Goal: Task Accomplishment & Management: Use online tool/utility

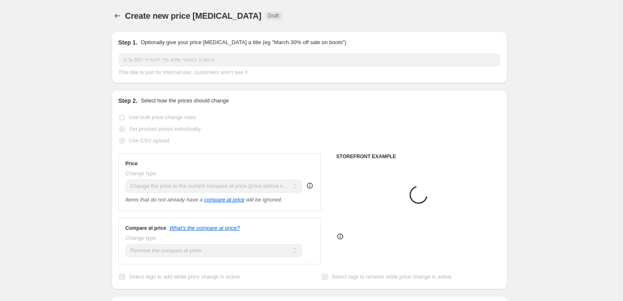
select select "ecap"
select select "remove"
select select "collection"
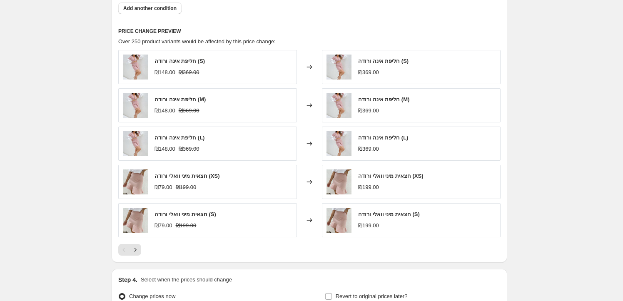
scroll to position [532, 0]
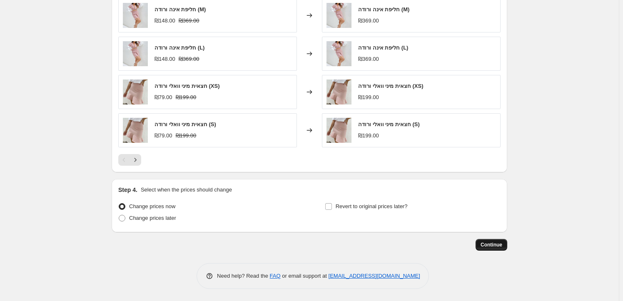
click at [505, 243] on button "Continue" at bounding box center [491, 245] width 32 height 12
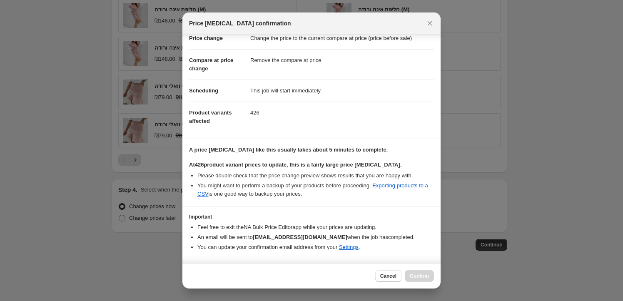
scroll to position [43, 0]
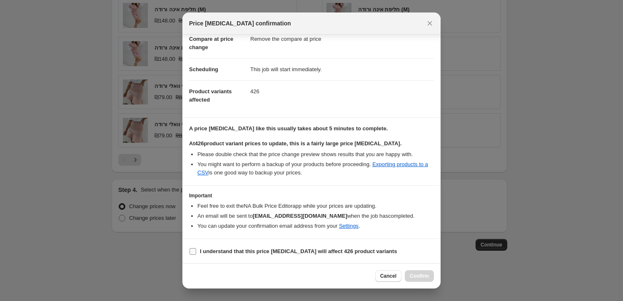
click at [194, 251] on input "I understand that this price [MEDICAL_DATA] will affect 426 product variants" at bounding box center [192, 251] width 7 height 7
checkbox input "true"
click at [427, 278] on span "Confirm" at bounding box center [419, 276] width 19 height 7
type input "החזרה למחיר מלא כדי להוריד ל50 ש"ח"
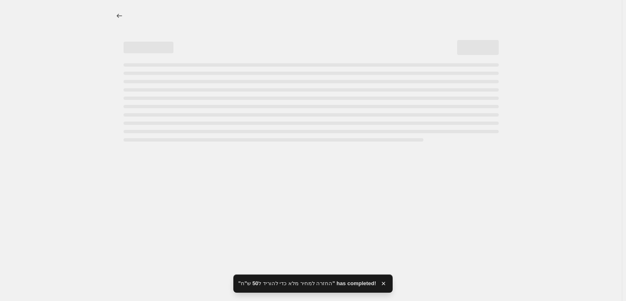
select select "ecap"
select select "remove"
select select "collection"
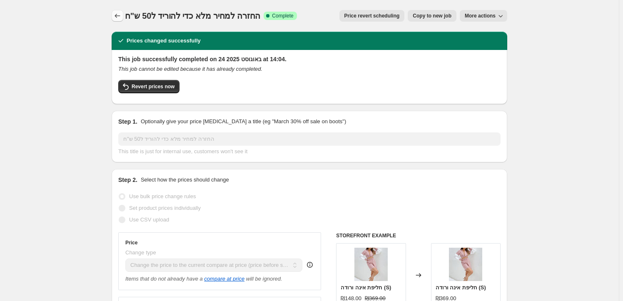
click at [119, 17] on icon "Price change jobs" at bounding box center [117, 16] width 8 height 8
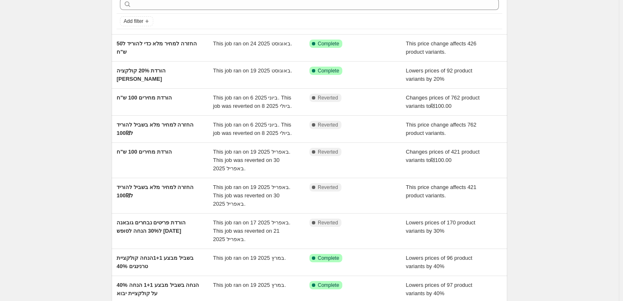
scroll to position [75, 0]
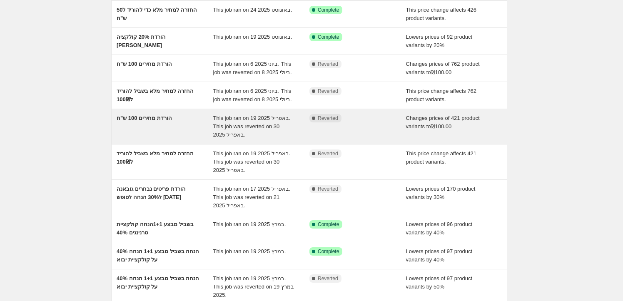
click at [172, 121] on span "הורדת מחירים 100 ש"ח" at bounding box center [144, 118] width 55 height 6
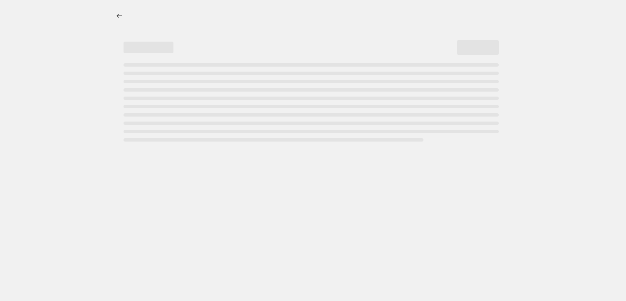
select select "collection"
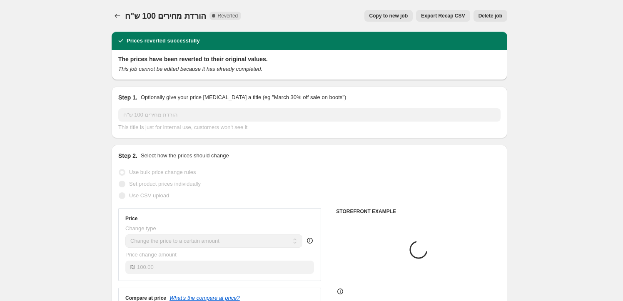
click at [382, 15] on span "Copy to new job" at bounding box center [388, 15] width 39 height 7
select select "collection"
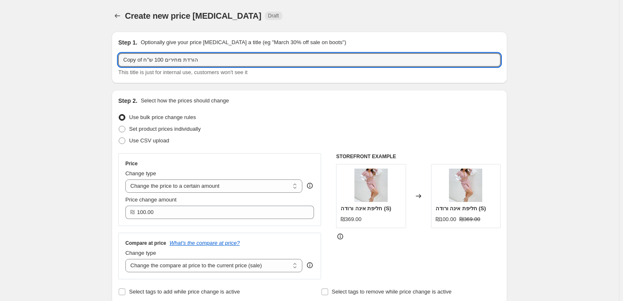
drag, startPoint x: 221, startPoint y: 57, endPoint x: 103, endPoint y: 68, distance: 118.2
click at [141, 59] on input "הורדת מחירי50 שח" at bounding box center [309, 59] width 382 height 13
drag, startPoint x: 183, startPoint y: 57, endPoint x: 107, endPoint y: 58, distance: 75.8
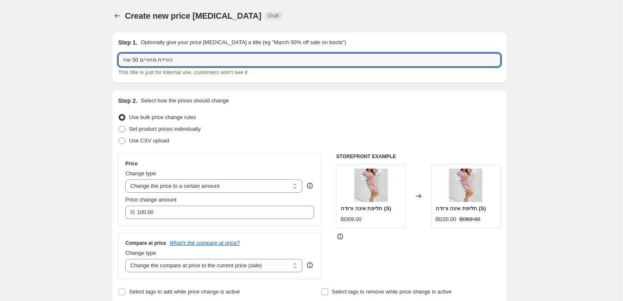
type input "הורדת מחירים 50 שח"
drag, startPoint x: 186, startPoint y: 60, endPoint x: 129, endPoint y: 71, distance: 58.1
click at [129, 71] on div "הורדת מחירים 50 שח This title is just for internal use, customers won't see it" at bounding box center [309, 64] width 382 height 23
click at [114, 39] on div "Step 1. Optionally give your price [MEDICAL_DATA] a title (eg "March 30% off sa…" at bounding box center [309, 58] width 395 height 52
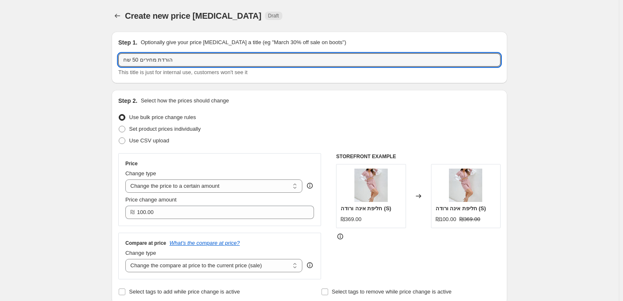
drag, startPoint x: 208, startPoint y: 61, endPoint x: 102, endPoint y: 67, distance: 106.7
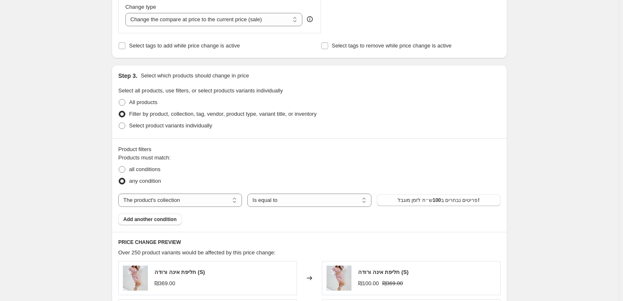
scroll to position [265, 0]
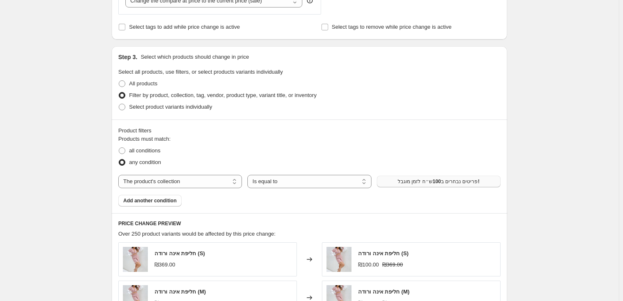
click at [467, 185] on button "פריטים נבחרים ב100ש״ח לזמן מוגבל!" at bounding box center [439, 182] width 124 height 12
click at [427, 179] on span "פריטים נבחרים ב100ש״ח לזמן מוגבל!" at bounding box center [438, 181] width 82 height 7
click at [512, 218] on div "Create new price [MEDICAL_DATA]. This page is ready Create new price [MEDICAL_D…" at bounding box center [309, 159] width 415 height 848
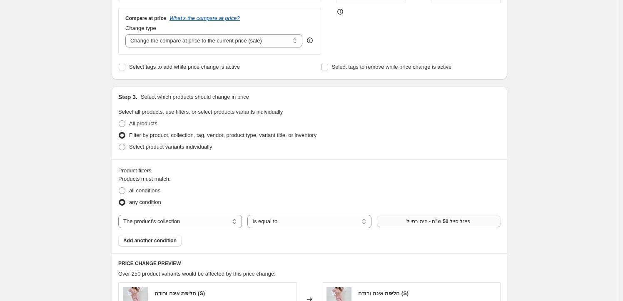
scroll to position [113, 0]
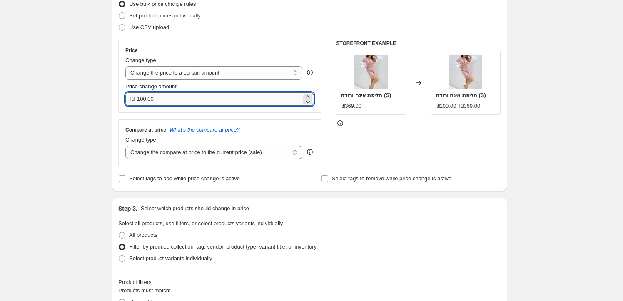
click at [184, 98] on input "100.00" at bounding box center [219, 98] width 164 height 13
drag, startPoint x: 184, startPoint y: 98, endPoint x: 127, endPoint y: 99, distance: 56.2
click at [127, 99] on div "₪ 100.00" at bounding box center [219, 98] width 189 height 13
type input "50.00"
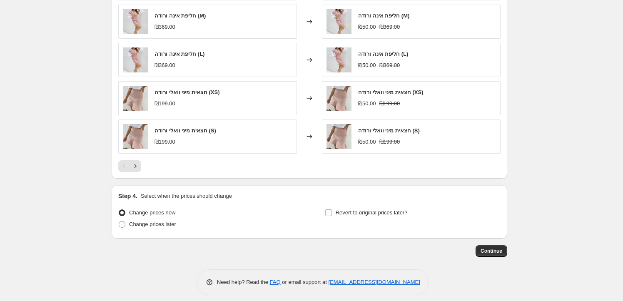
scroll to position [546, 0]
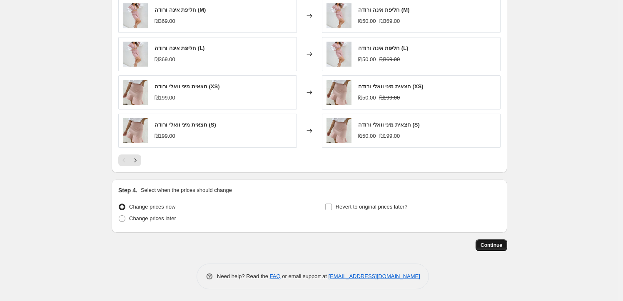
click at [489, 243] on span "Continue" at bounding box center [491, 245] width 22 height 7
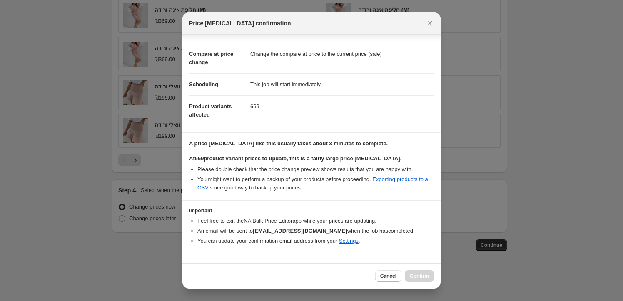
scroll to position [43, 0]
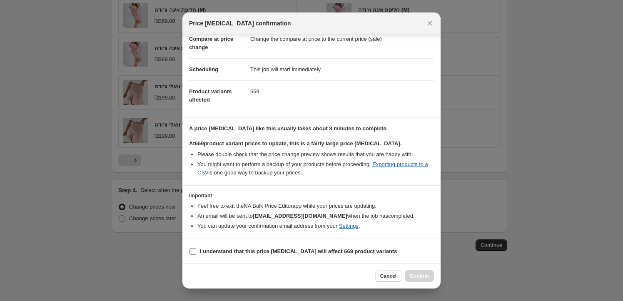
click at [196, 249] on label "I understand that this price [MEDICAL_DATA] will affect 669 product variants" at bounding box center [293, 252] width 208 height 12
click at [196, 249] on input "I understand that this price [MEDICAL_DATA] will affect 669 product variants" at bounding box center [192, 251] width 7 height 7
checkbox input "true"
click at [428, 276] on span "Confirm" at bounding box center [419, 276] width 19 height 7
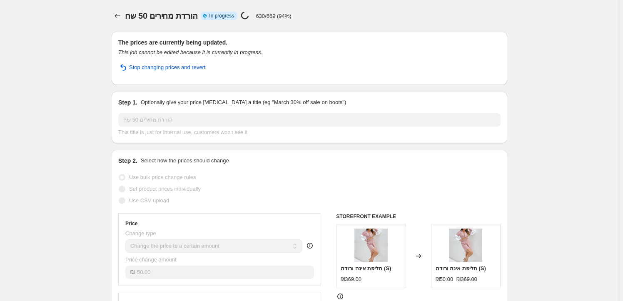
select select "collection"
